Goal: Find specific page/section: Find specific page/section

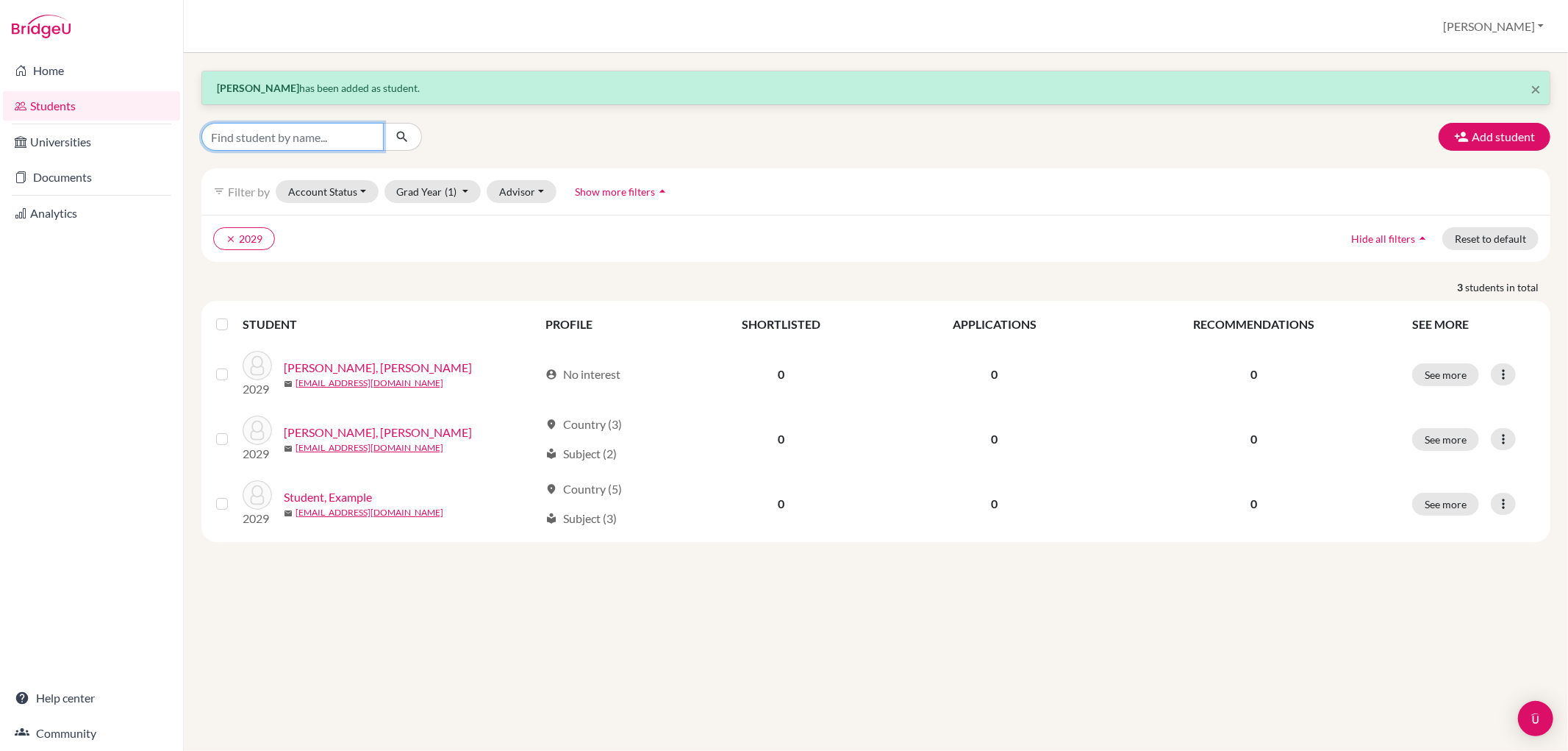
click at [263, 136] on input "Find student by name..." at bounding box center [292, 137] width 182 height 28
type input "zhanel"
click button "submit" at bounding box center [402, 137] width 39 height 28
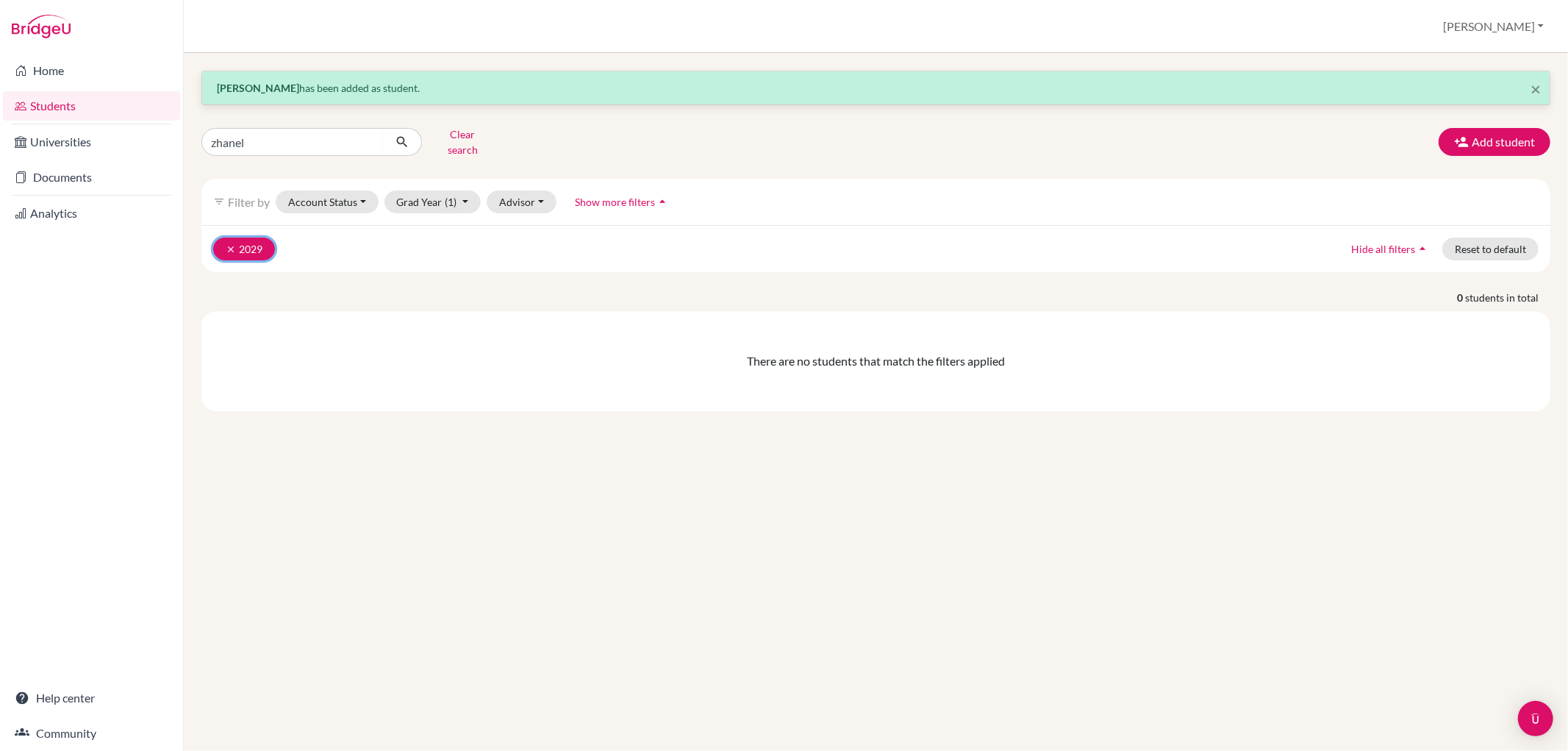
click at [225, 238] on button "clear 2029" at bounding box center [244, 249] width 61 height 22
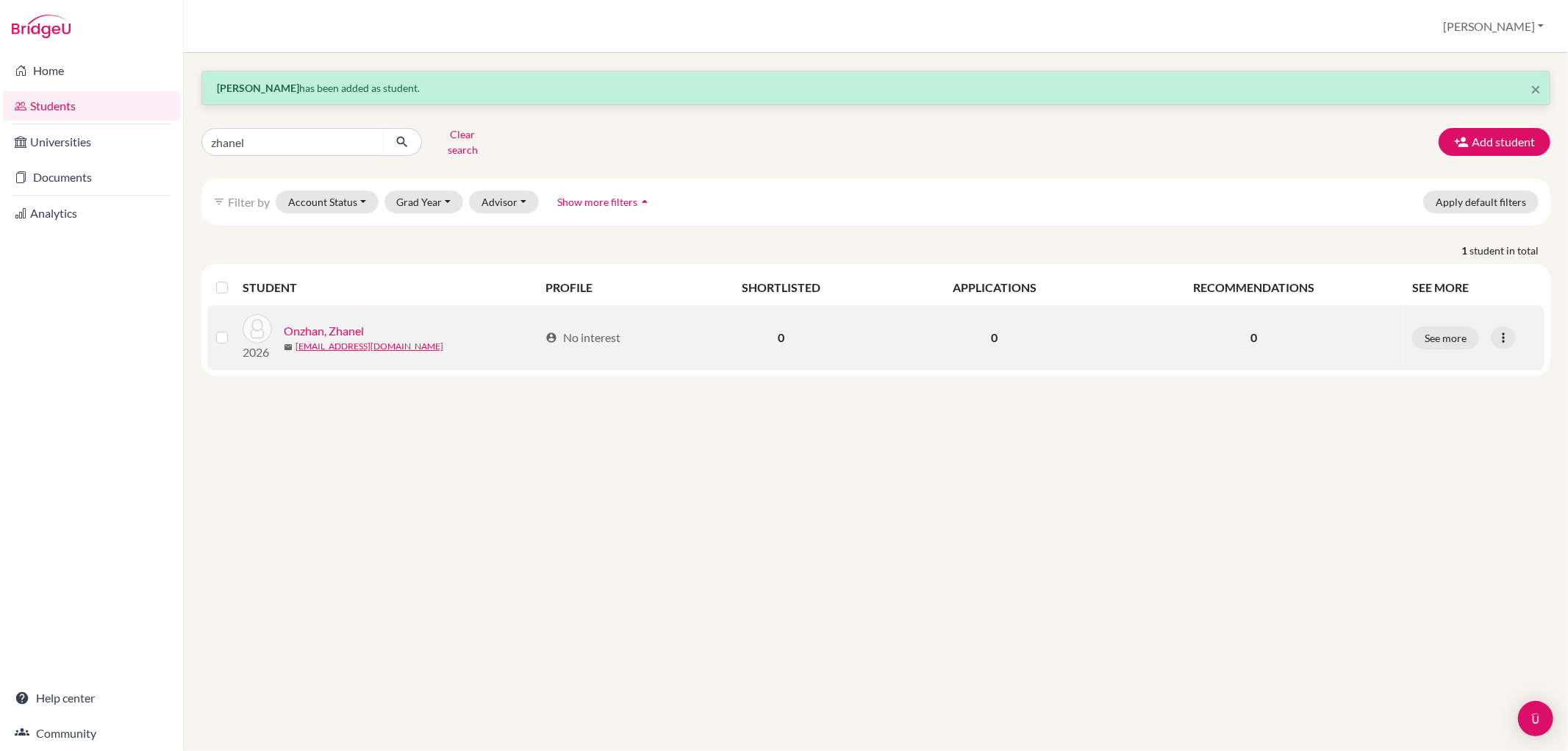
click at [299, 322] on link "Onzhan, Zhanel" at bounding box center [323, 331] width 80 height 17
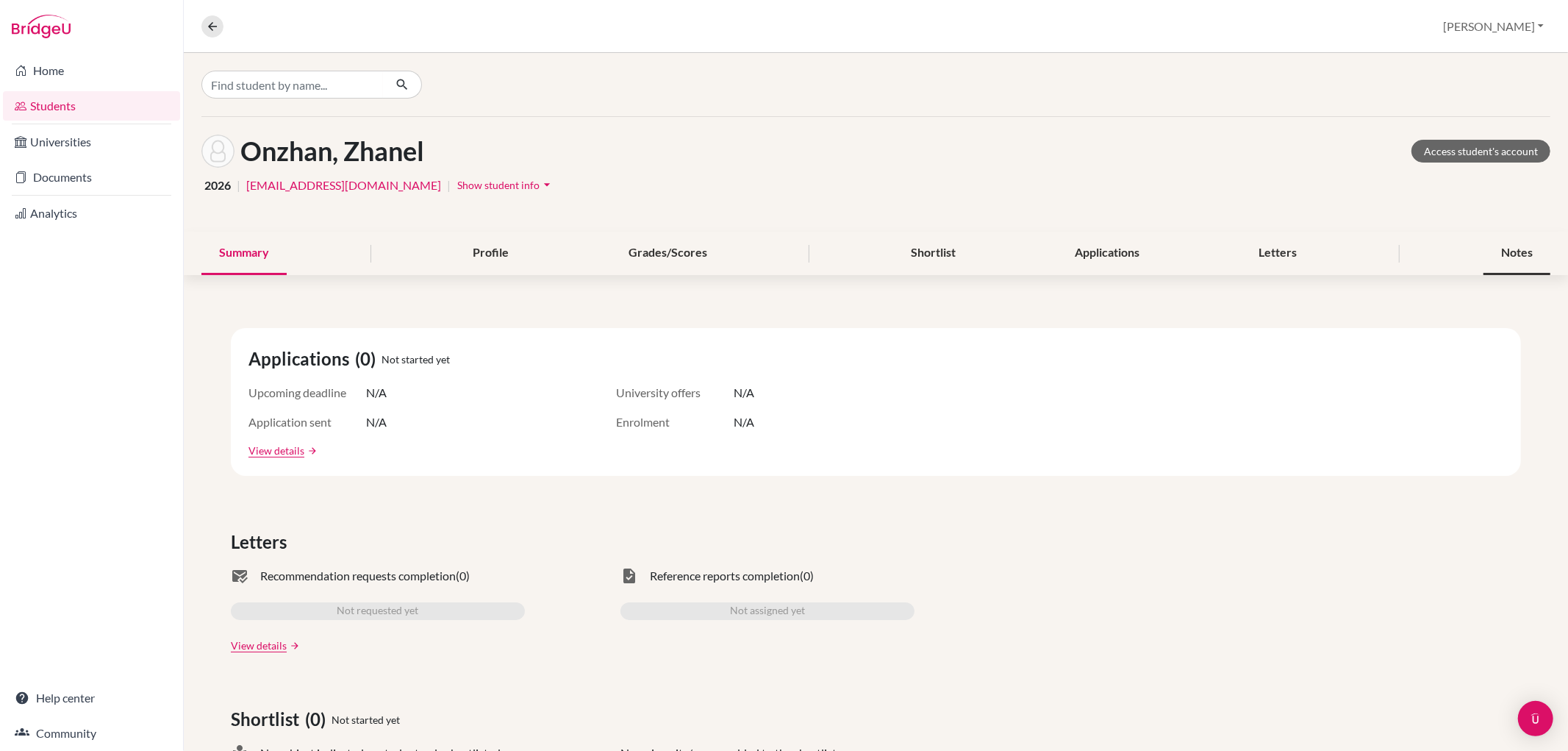
click at [1505, 253] on div "Notes" at bounding box center [1516, 253] width 67 height 43
